Goal: Task Accomplishment & Management: Use online tool/utility

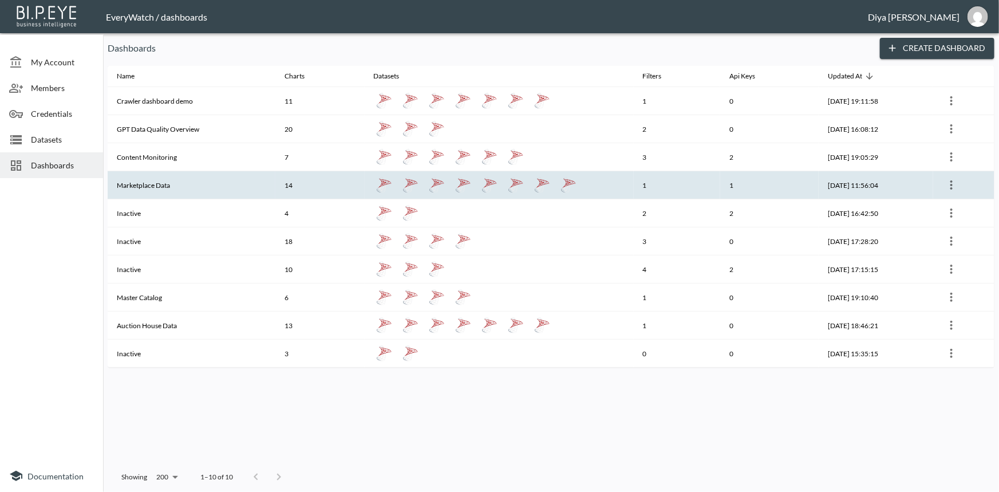
click at [155, 185] on th "Marketplace Data" at bounding box center [192, 185] width 168 height 28
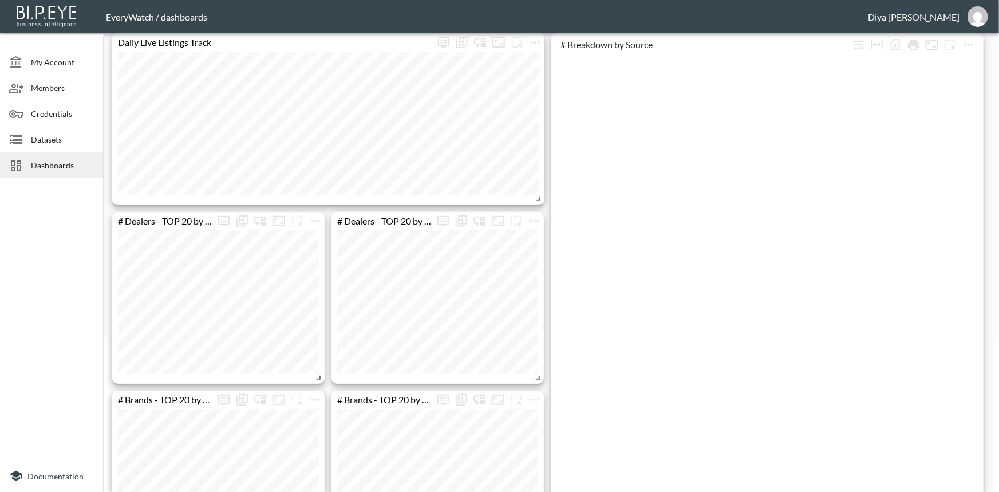
scroll to position [156, 0]
click at [530, 216] on icon "more" at bounding box center [535, 219] width 14 height 14
click at [537, 207] on div at bounding box center [499, 246] width 999 height 492
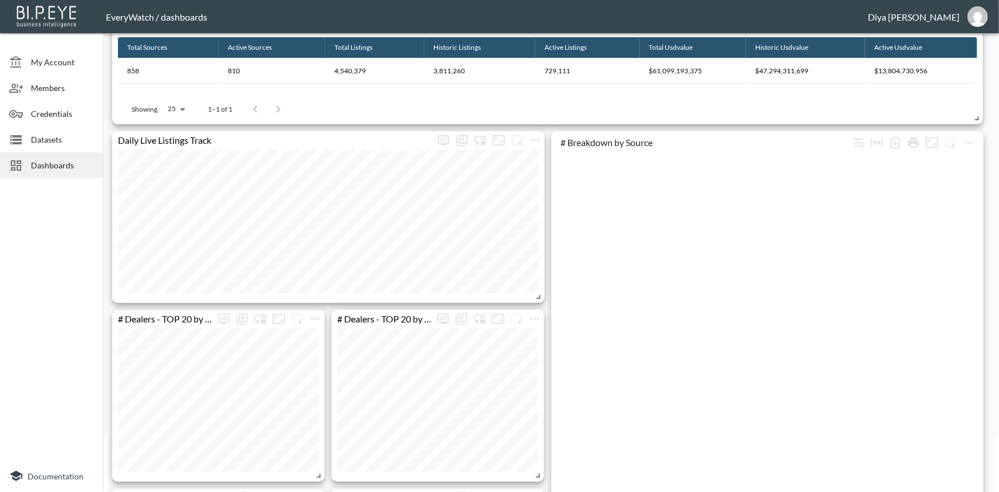
scroll to position [156, 0]
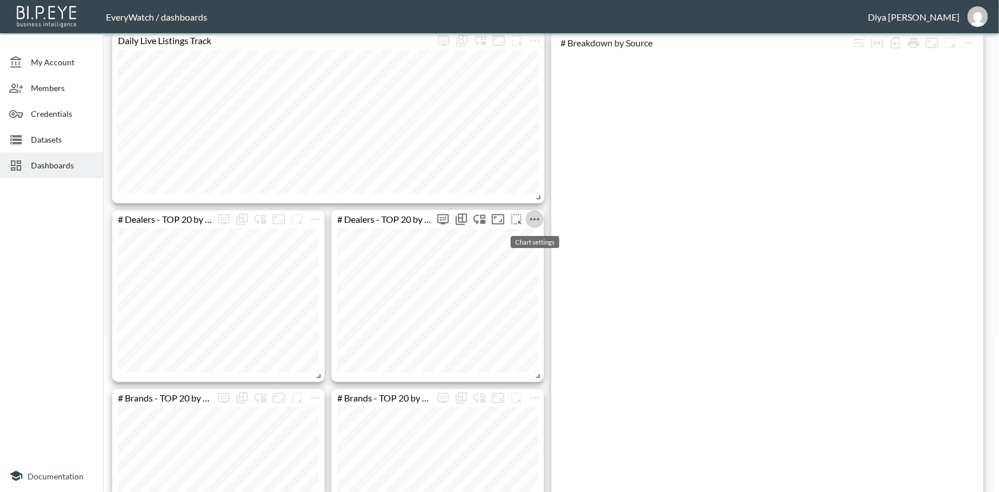
click at [537, 220] on icon "more" at bounding box center [535, 219] width 14 height 14
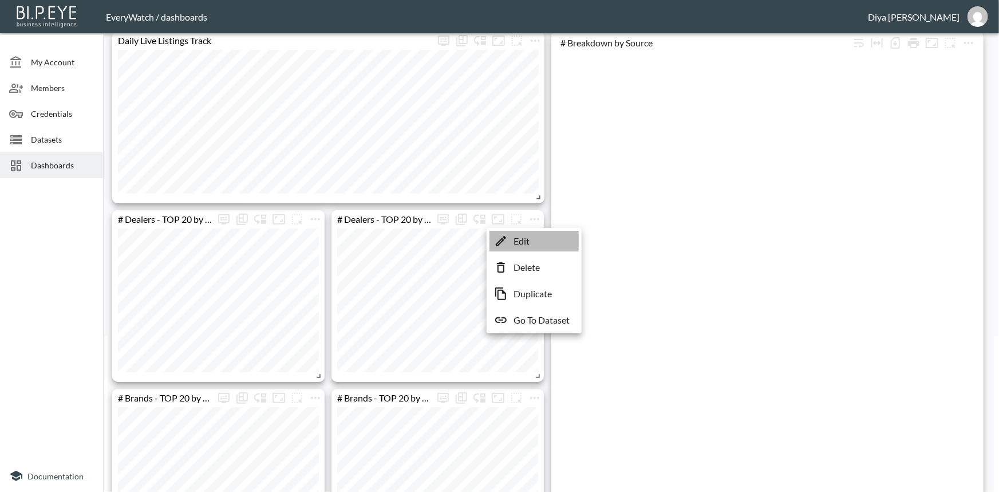
click at [534, 239] on li "Edit" at bounding box center [534, 241] width 89 height 21
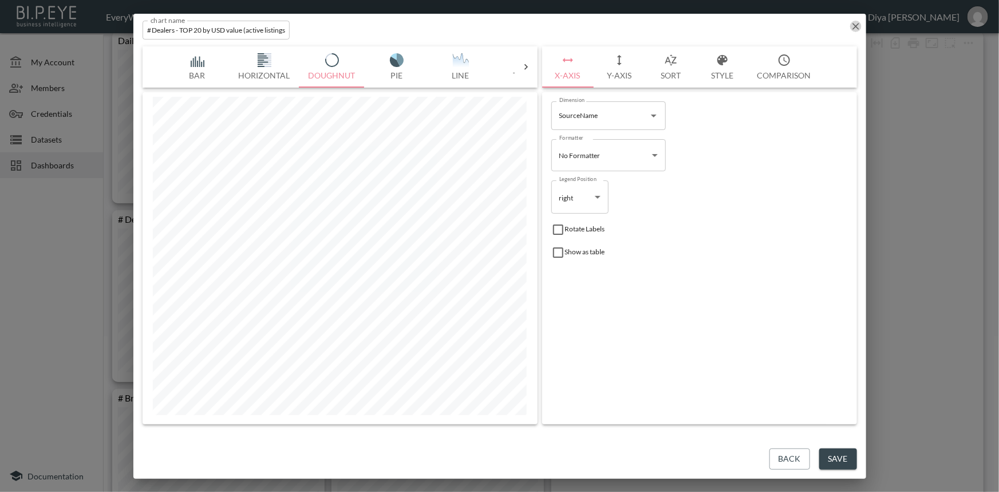
click at [854, 26] on icon "button" at bounding box center [855, 26] width 11 height 11
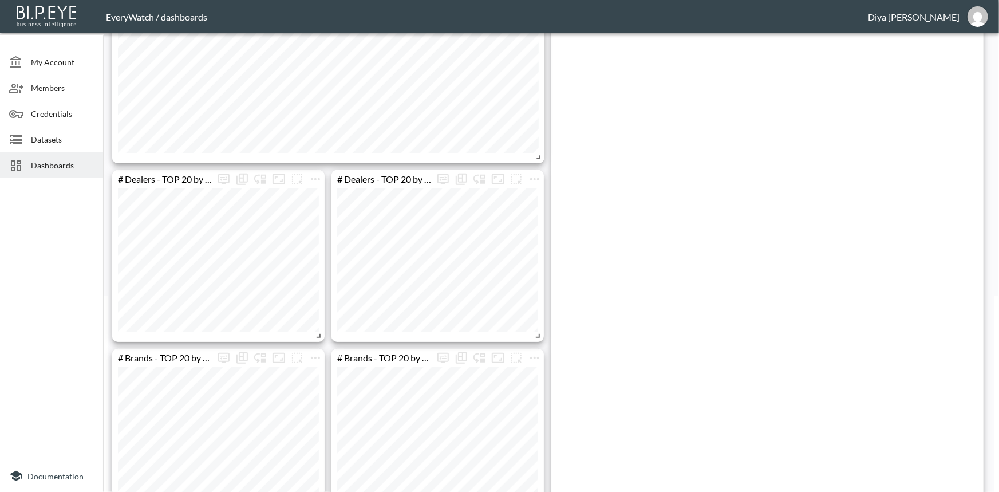
scroll to position [123, 0]
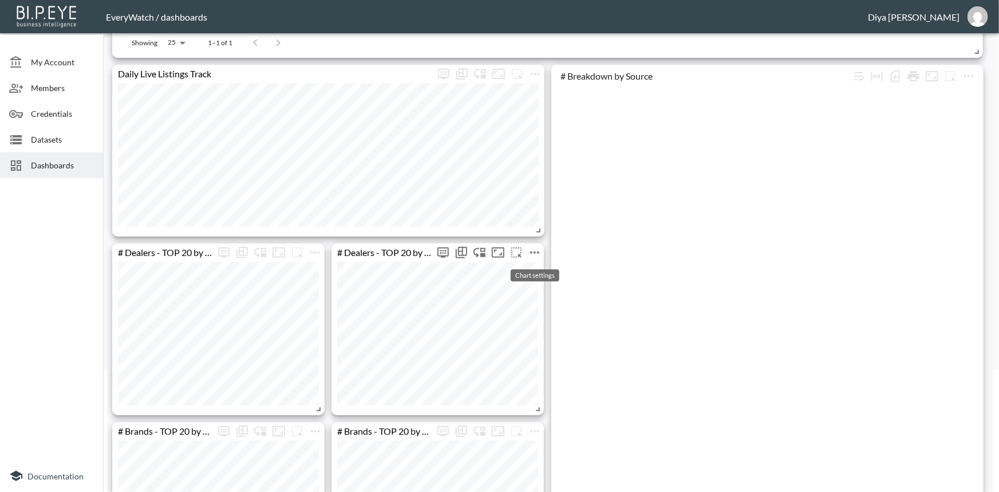
click at [537, 257] on icon "more" at bounding box center [535, 253] width 14 height 14
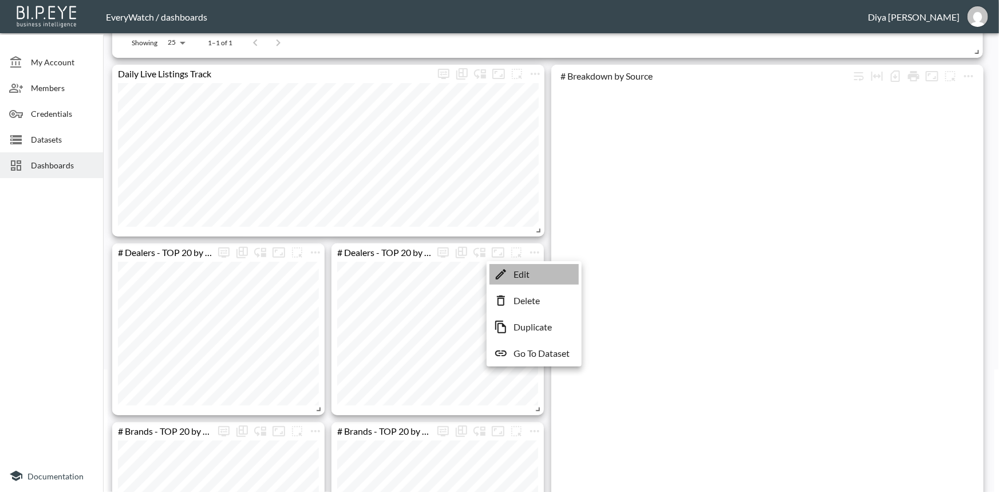
click at [522, 273] on p "Edit" at bounding box center [522, 274] width 16 height 14
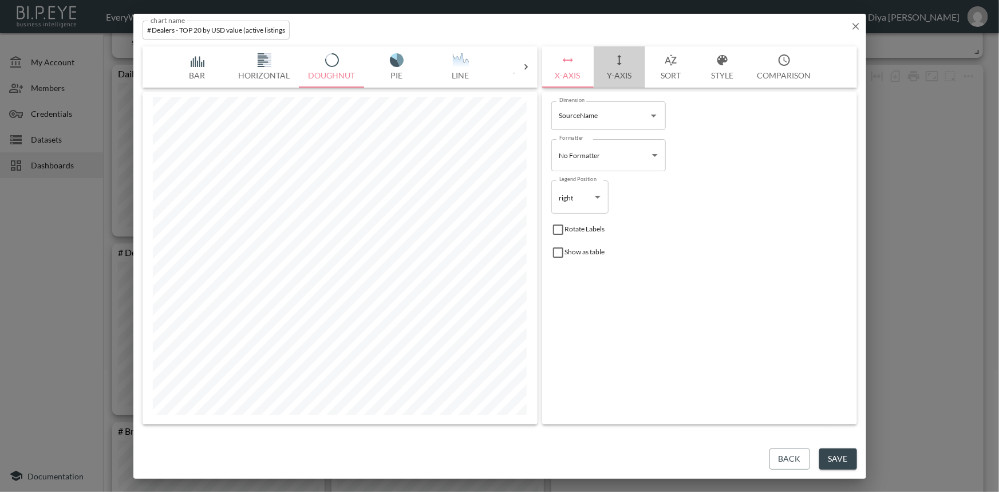
click at [619, 82] on button "Y-Axis" at bounding box center [620, 66] width 52 height 41
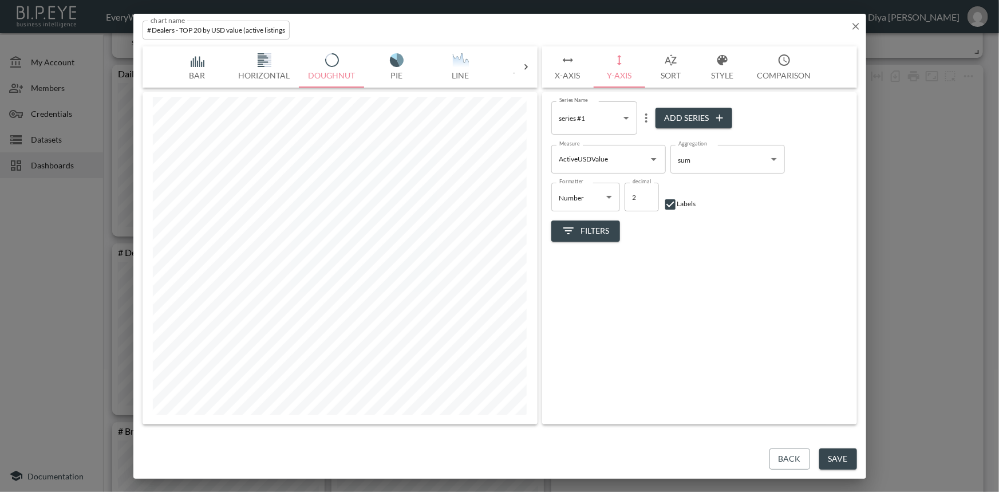
click at [679, 70] on button "Sort" at bounding box center [671, 66] width 52 height 41
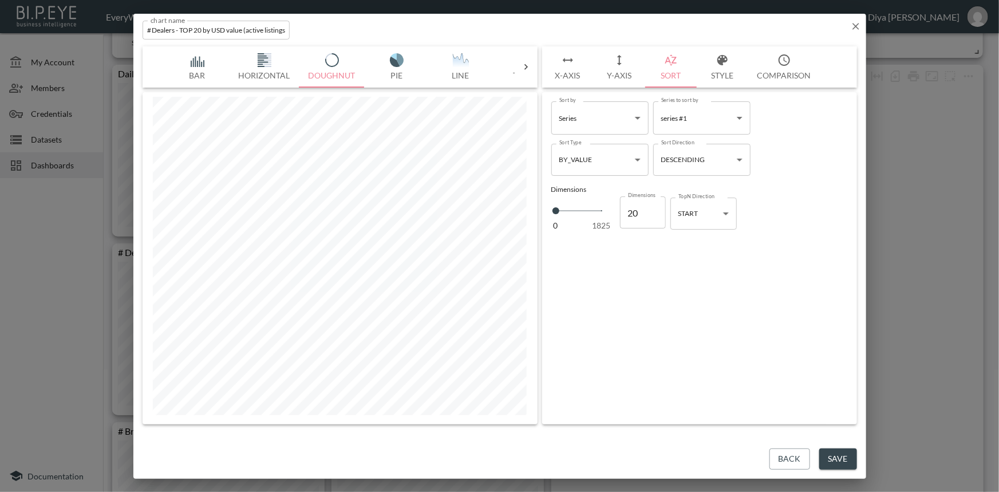
click at [735, 73] on button "Style" at bounding box center [723, 66] width 52 height 41
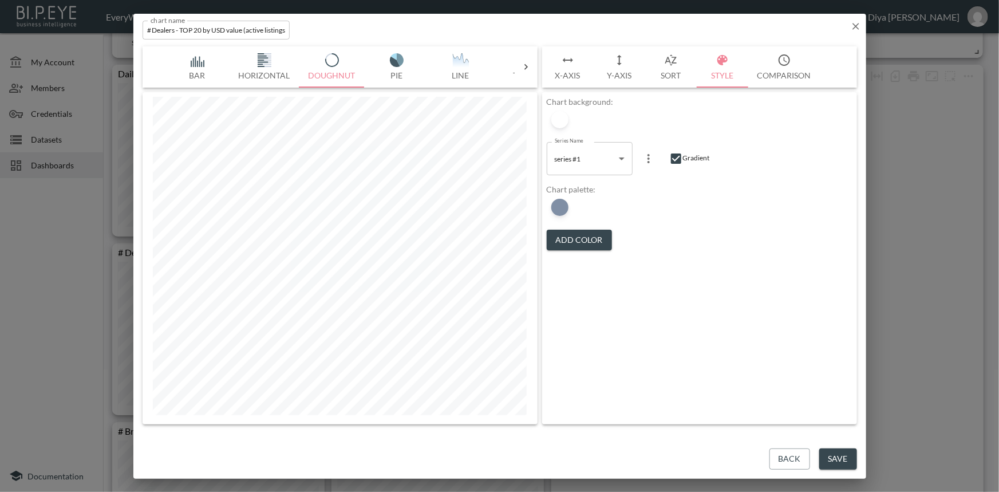
click at [566, 65] on icon "button" at bounding box center [568, 60] width 14 height 14
click at [867, 23] on div "chart name # Dealers - TOP 20 by USD value (active listings) chart name Bar Hor…" at bounding box center [499, 246] width 999 height 492
click at [859, 23] on icon "button" at bounding box center [855, 26] width 11 height 11
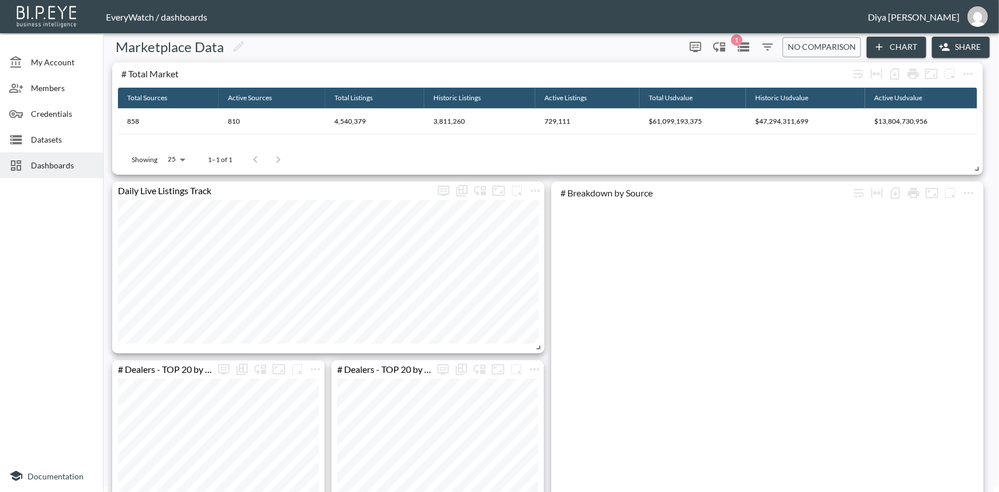
scroll to position [0, 0]
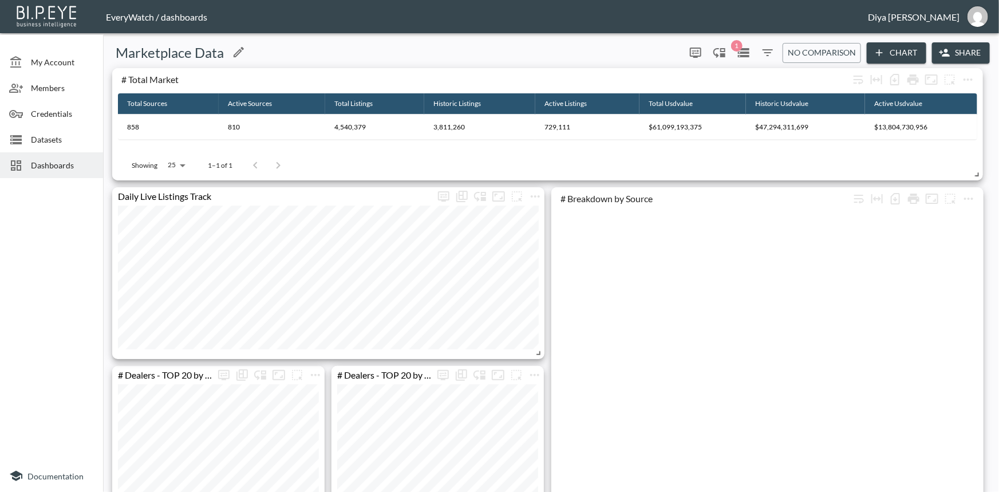
click at [558, 48] on div "Marketplace Data" at bounding box center [394, 53] width 573 height 18
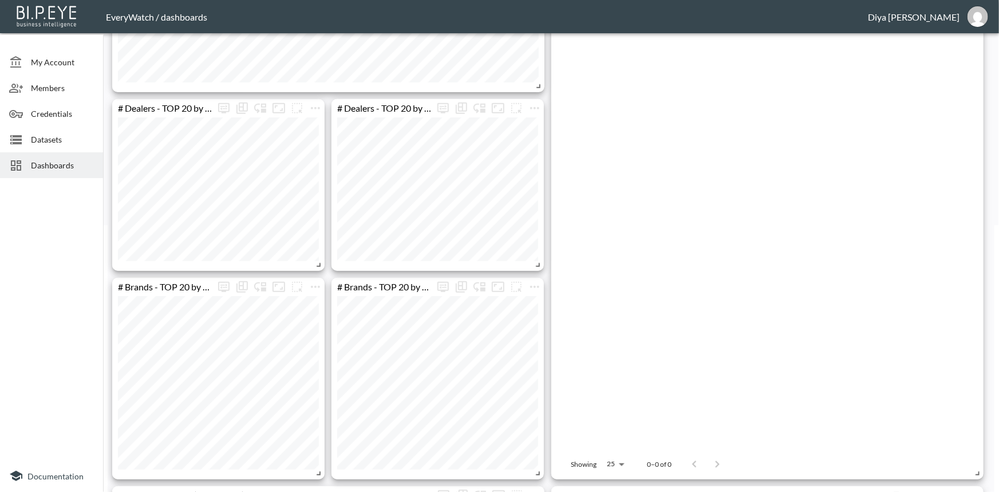
scroll to position [208, 0]
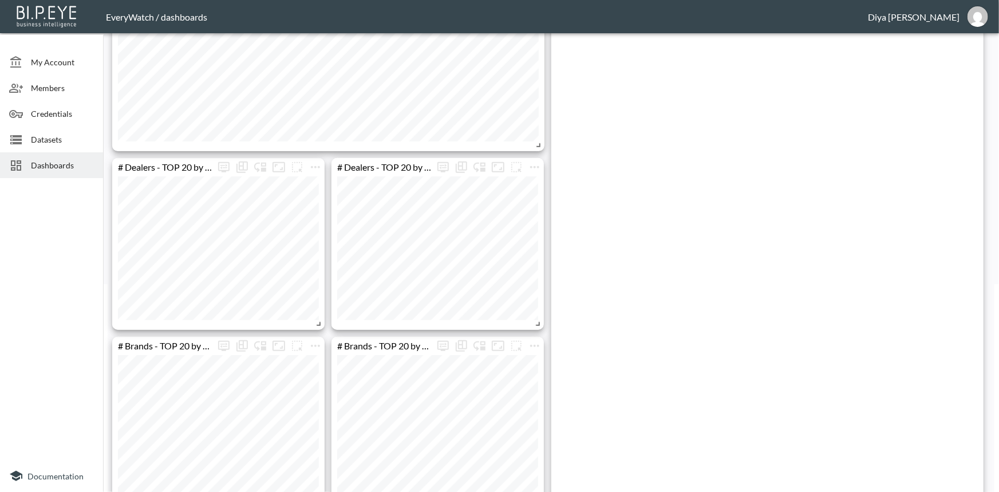
click at [11, 136] on icon at bounding box center [15, 139] width 11 height 9
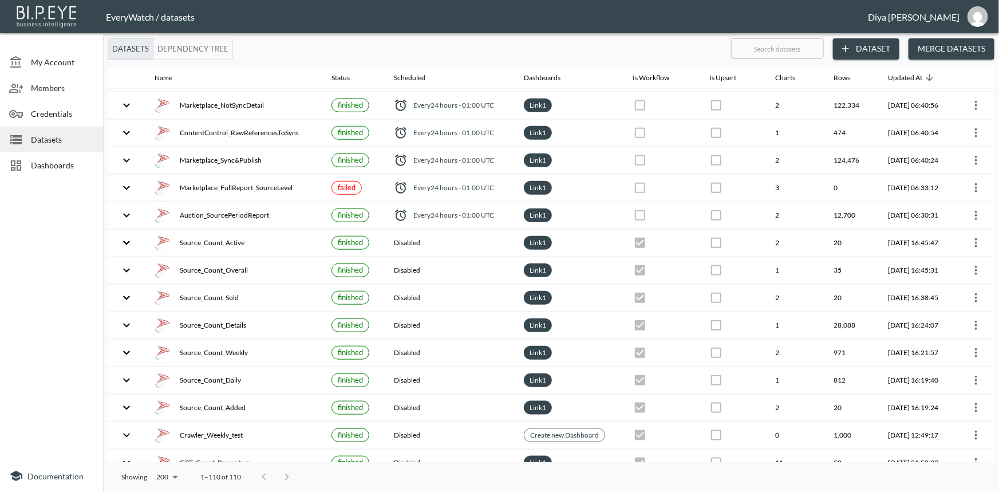
scroll to position [468, 0]
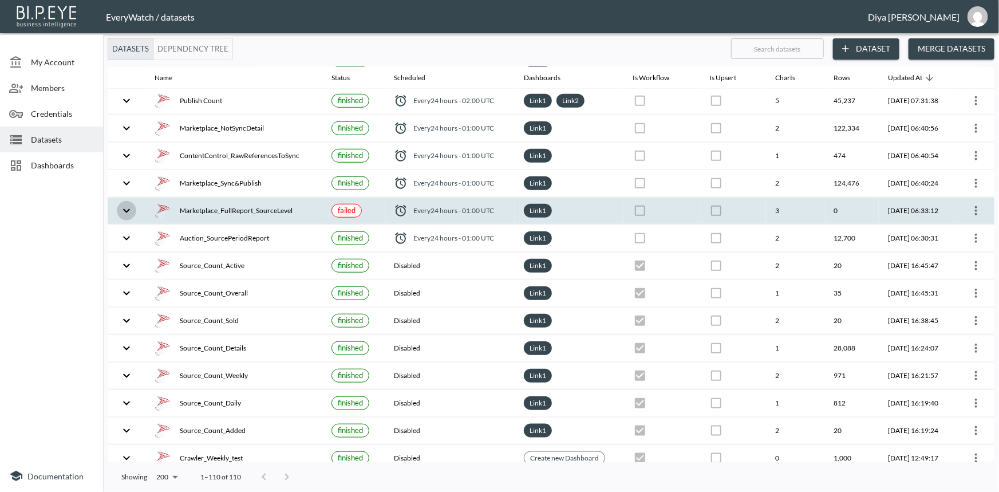
click at [124, 210] on icon "expand row" at bounding box center [127, 211] width 14 height 14
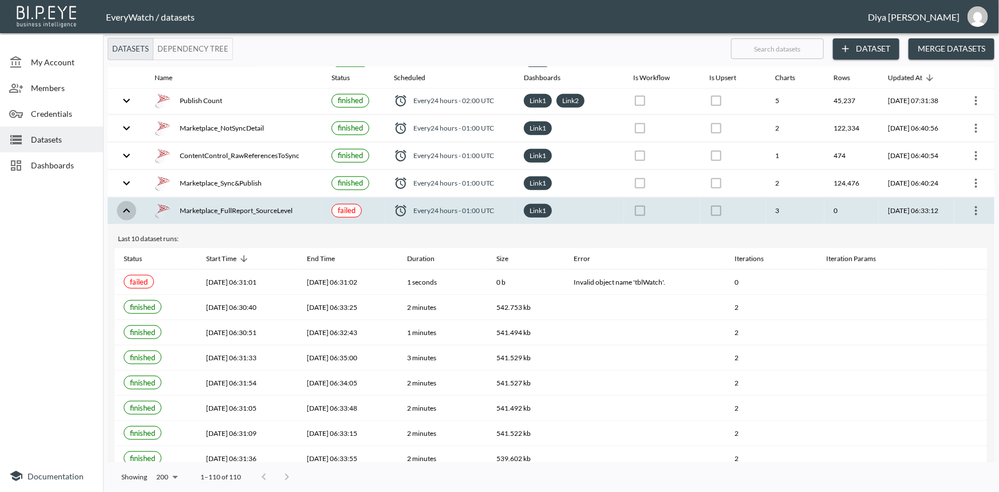
click at [125, 209] on icon "expand row" at bounding box center [127, 211] width 14 height 14
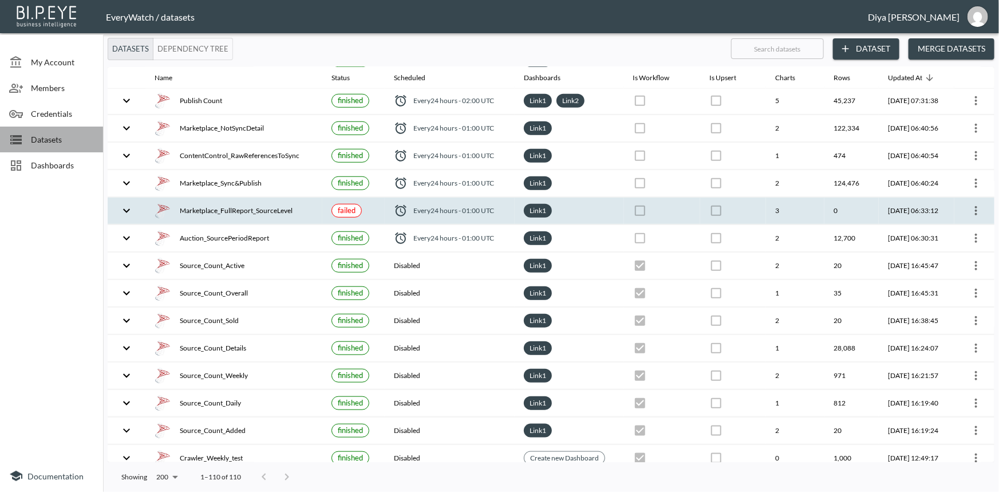
click at [60, 136] on span "Datasets" at bounding box center [62, 139] width 63 height 12
click at [53, 163] on span "Dashboards" at bounding box center [62, 165] width 63 height 12
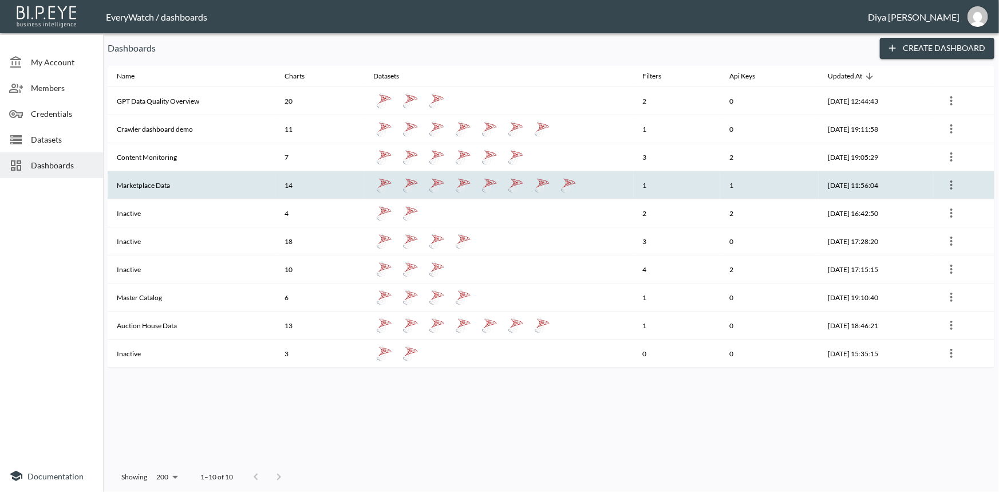
click at [141, 185] on th "Marketplace Data" at bounding box center [192, 185] width 168 height 28
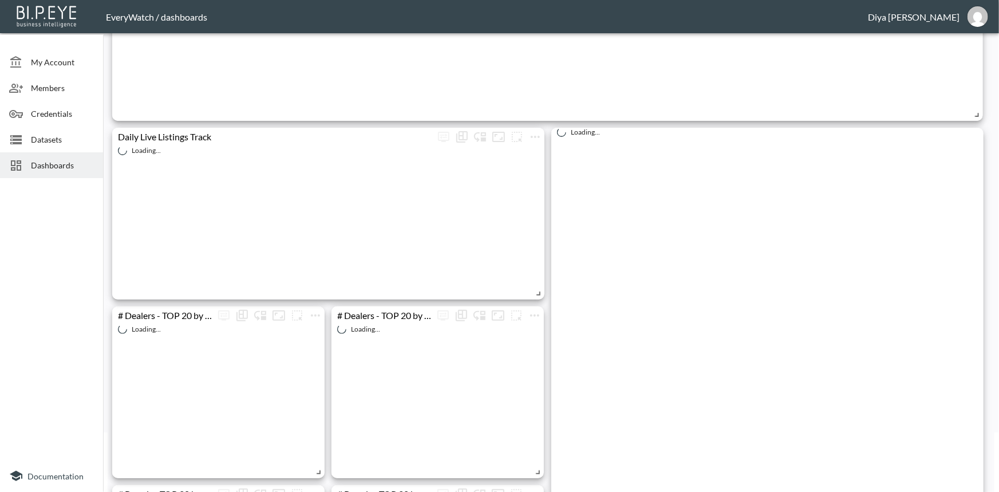
scroll to position [208, 0]
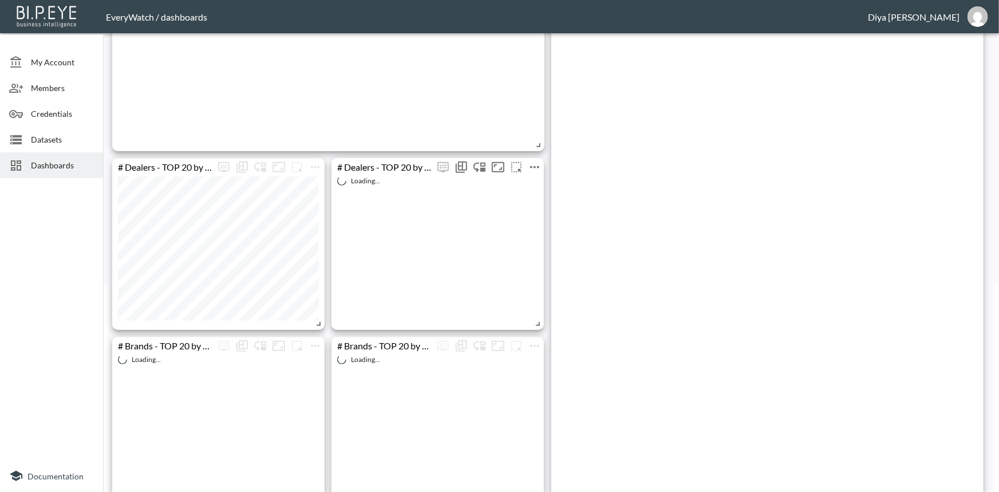
click at [536, 168] on icon "more" at bounding box center [535, 167] width 14 height 14
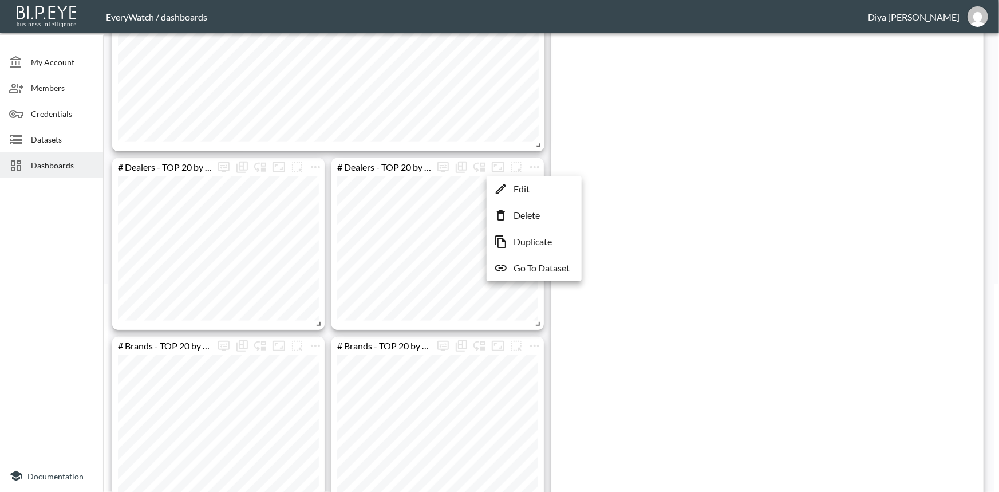
click at [521, 189] on p "Edit" at bounding box center [522, 189] width 16 height 14
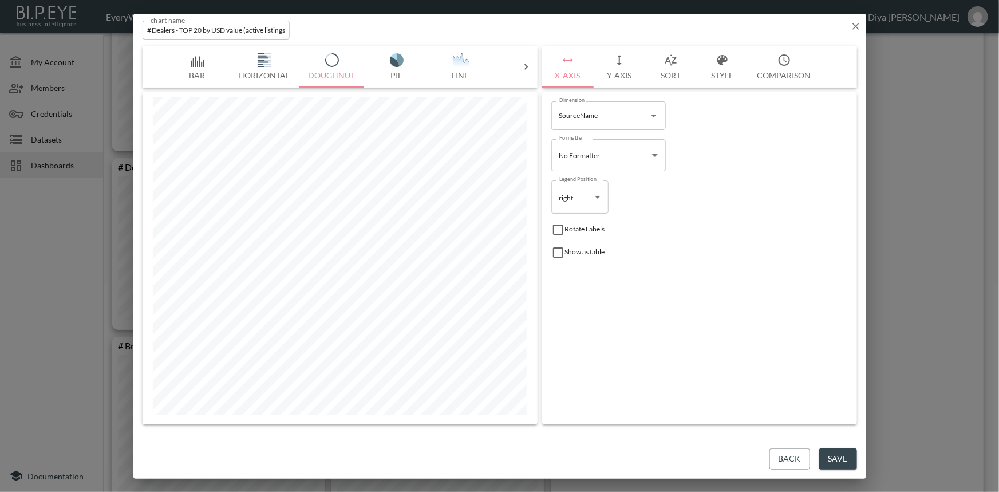
click at [859, 28] on icon "button" at bounding box center [855, 26] width 11 height 11
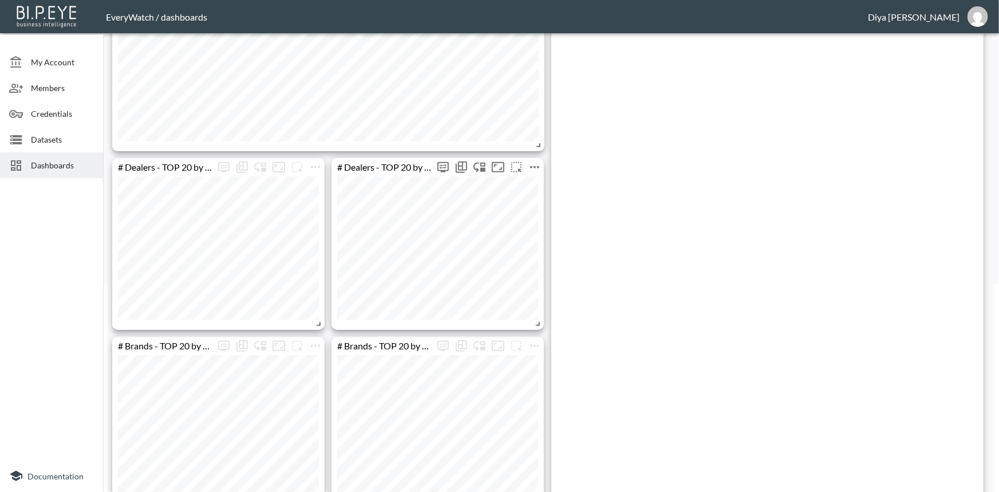
click at [534, 163] on icon "more" at bounding box center [535, 167] width 14 height 14
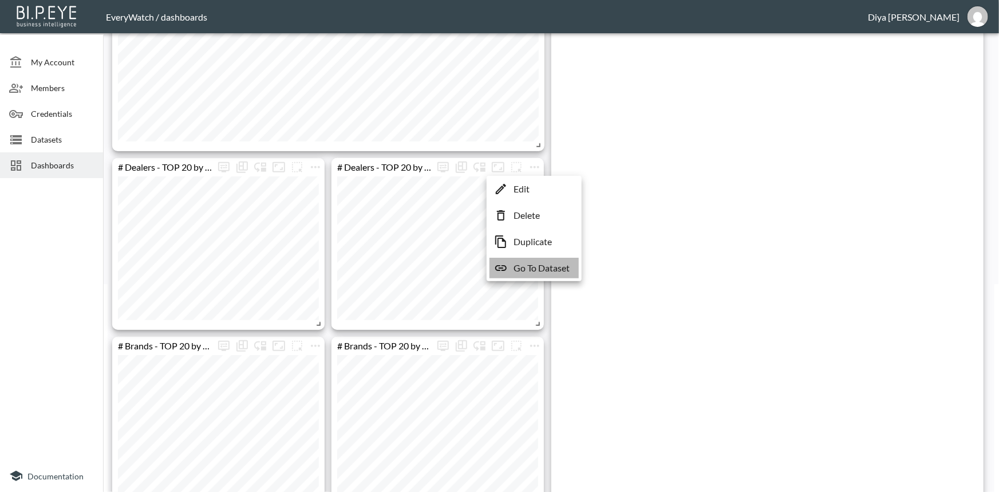
click at [522, 267] on p "Go To Dataset" at bounding box center [542, 268] width 56 height 14
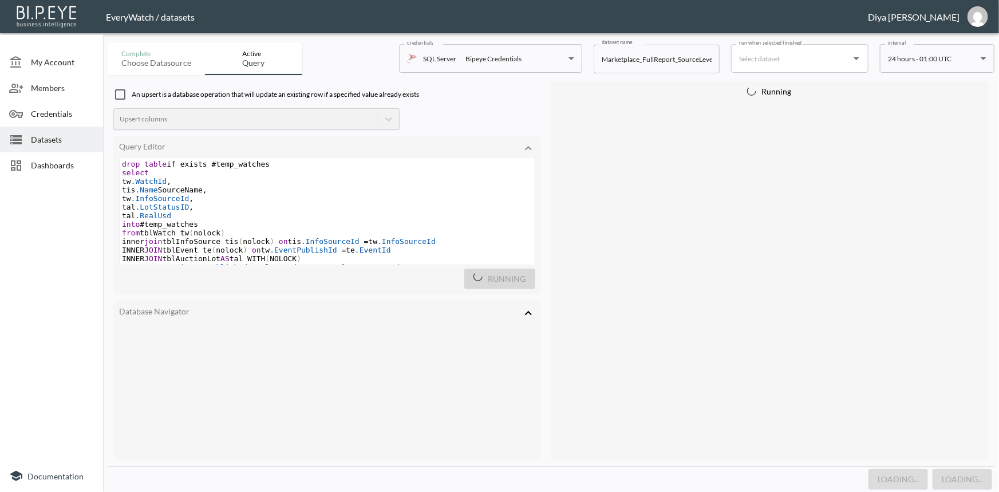
click at [295, 196] on pre "tw .InfoSourceId ," at bounding box center [327, 198] width 415 height 9
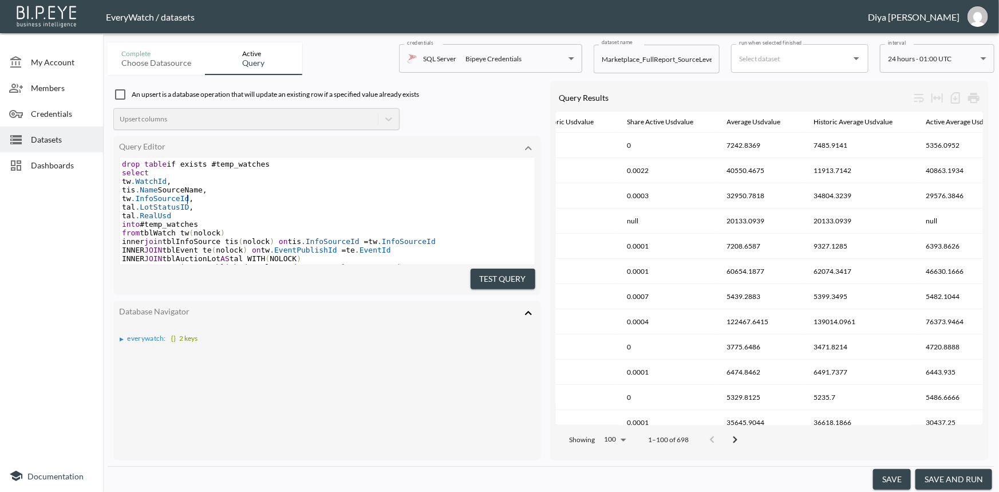
scroll to position [0, 1106]
click at [779, 123] on icon at bounding box center [784, 122] width 10 height 10
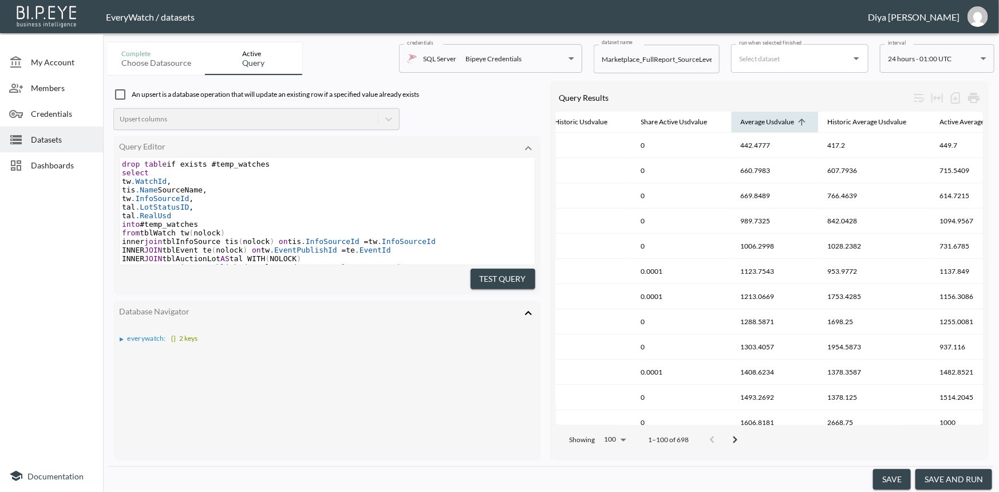
click at [799, 121] on icon at bounding box center [802, 122] width 7 height 7
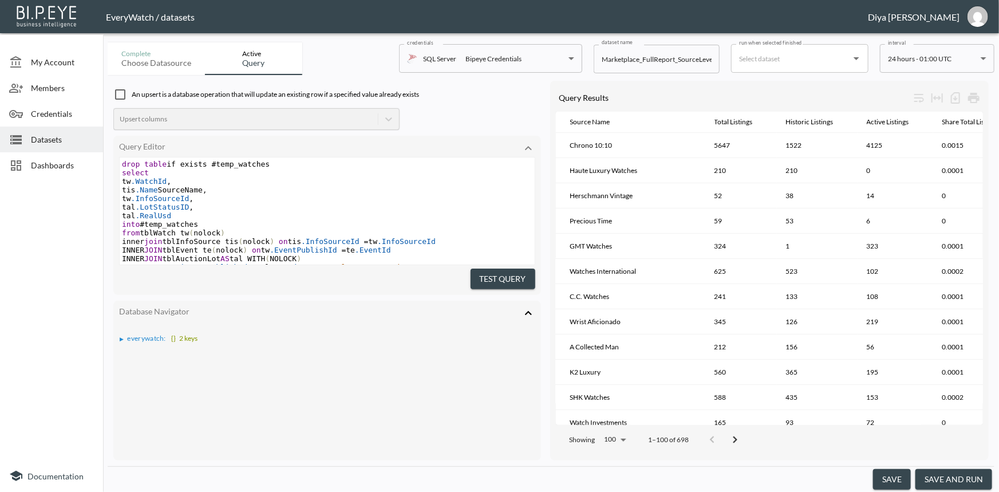
scroll to position [0, 0]
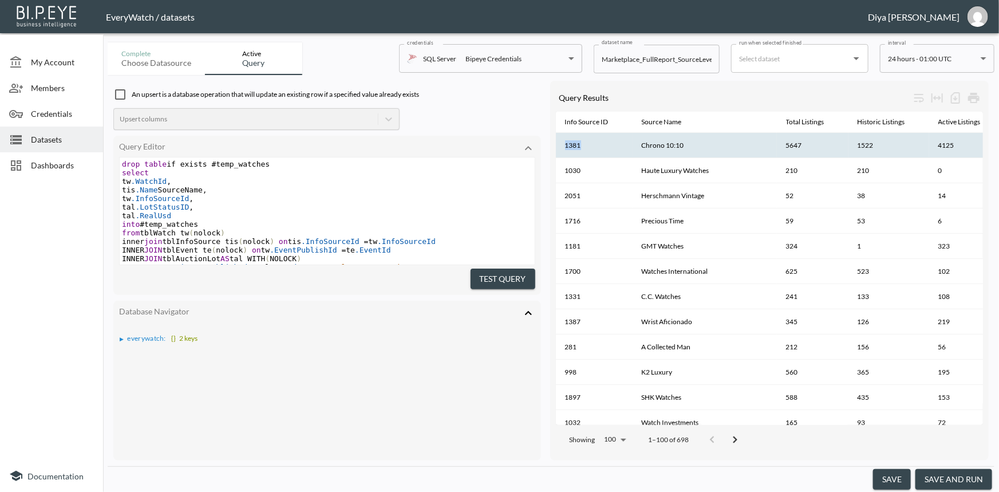
drag, startPoint x: 581, startPoint y: 144, endPoint x: 562, endPoint y: 148, distance: 19.3
click at [562, 148] on th "1381" at bounding box center [594, 145] width 77 height 25
copy th "1381"
